Goal: Information Seeking & Learning: Learn about a topic

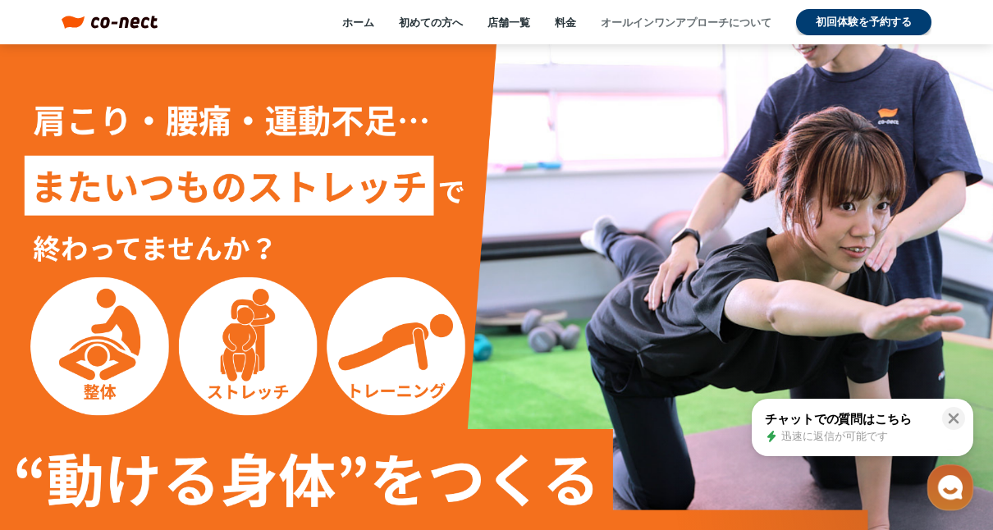
click at [631, 21] on link "オールインワンアプローチについて" at bounding box center [686, 22] width 171 height 15
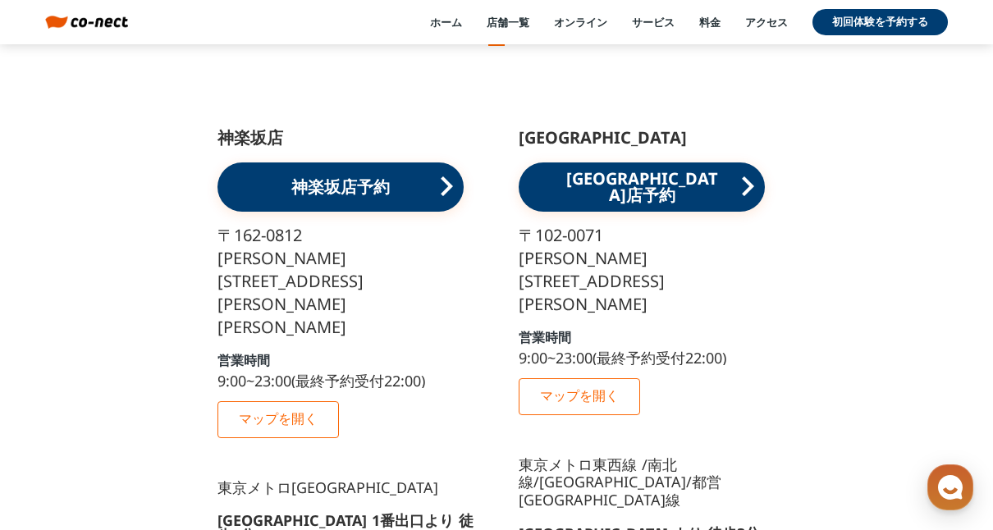
scroll to position [19365, 0]
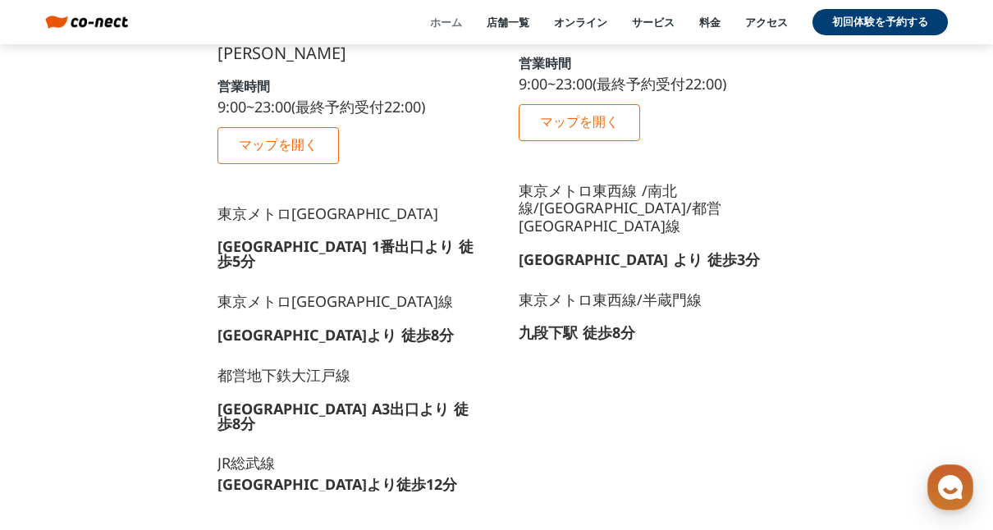
click at [446, 25] on link "ホーム" at bounding box center [446, 22] width 32 height 15
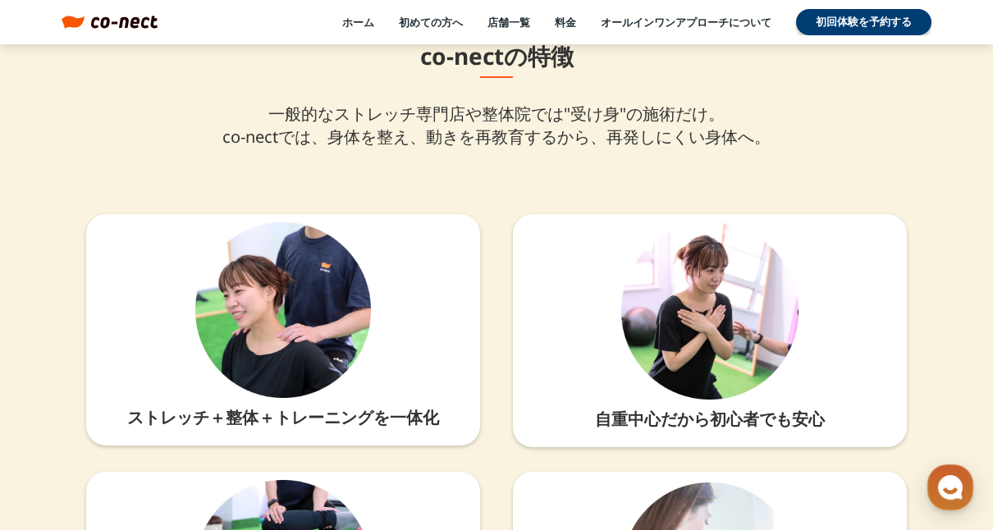
scroll to position [3775, 0]
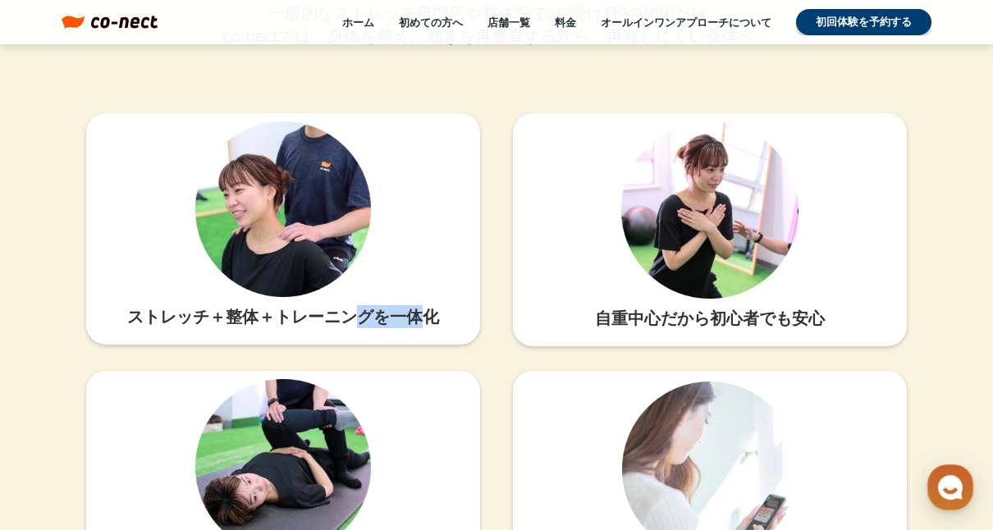
drag, startPoint x: 359, startPoint y: 312, endPoint x: 434, endPoint y: 312, distance: 74.7
click at [434, 312] on p "ストレッチ＋整体＋トレーニングを一体化" at bounding box center [283, 316] width 361 height 23
drag, startPoint x: 434, startPoint y: 312, endPoint x: 444, endPoint y: 309, distance: 10.1
click at [434, 312] on p "ストレッチ＋整体＋トレーニングを一体化" at bounding box center [283, 316] width 361 height 23
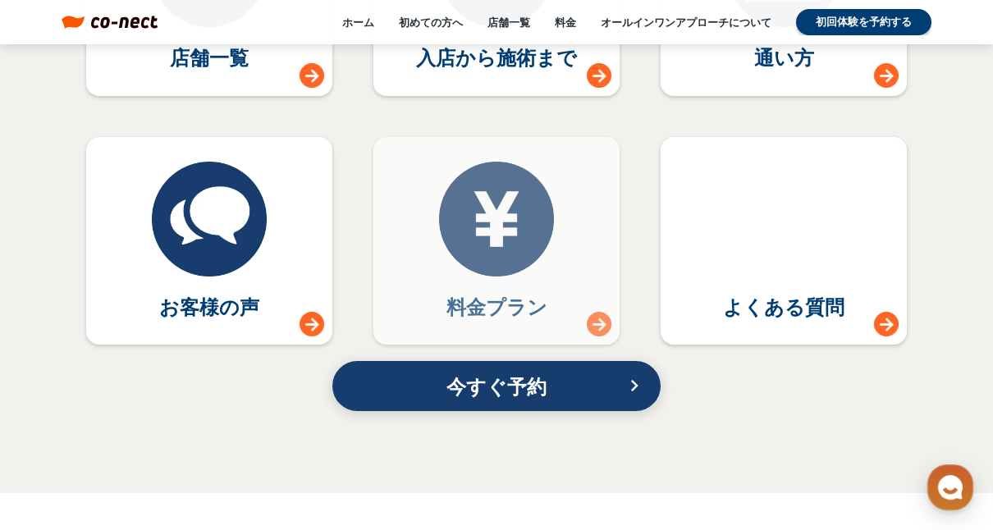
scroll to position [7221, 0]
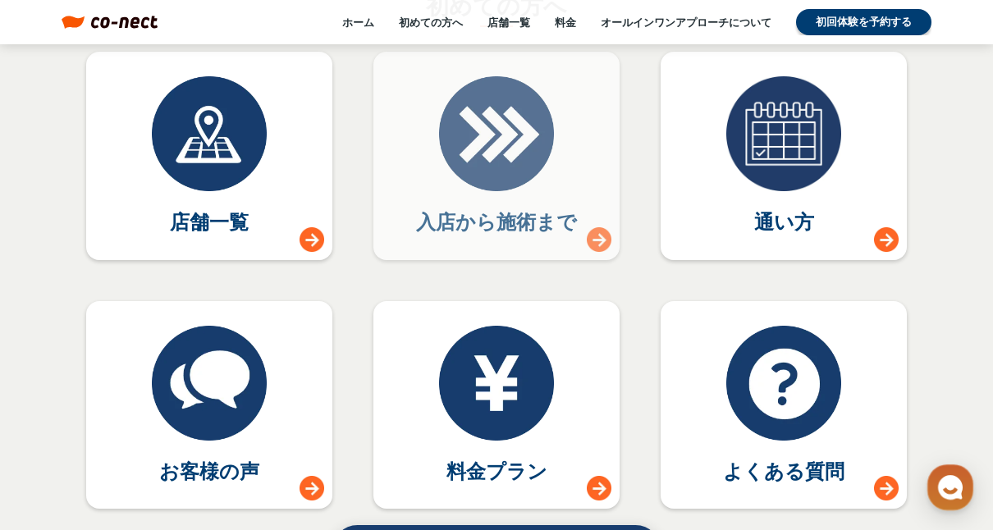
click at [510, 236] on link "入店から施術まで" at bounding box center [496, 156] width 246 height 208
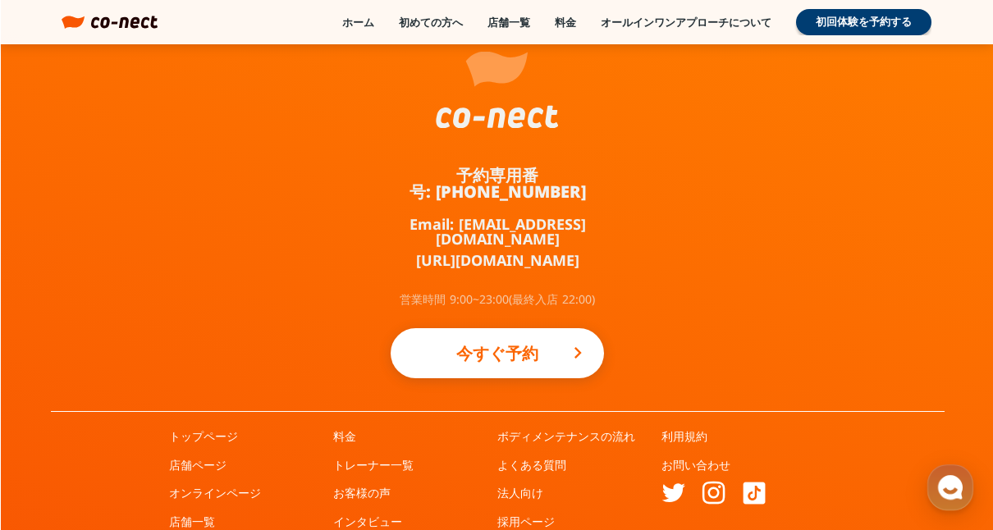
scroll to position [2788, 0]
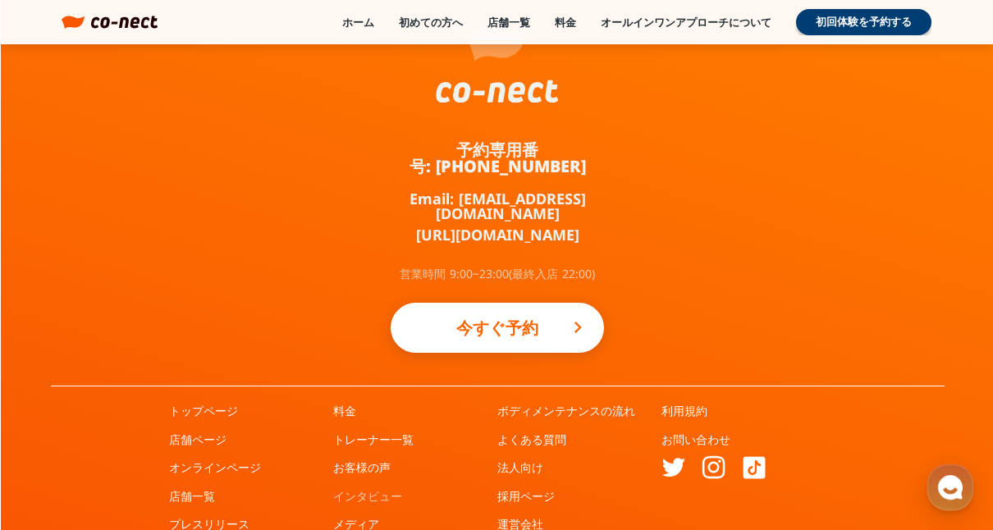
click at [382, 488] on link "インタビュー" at bounding box center [367, 496] width 69 height 16
